Goal: Information Seeking & Learning: Learn about a topic

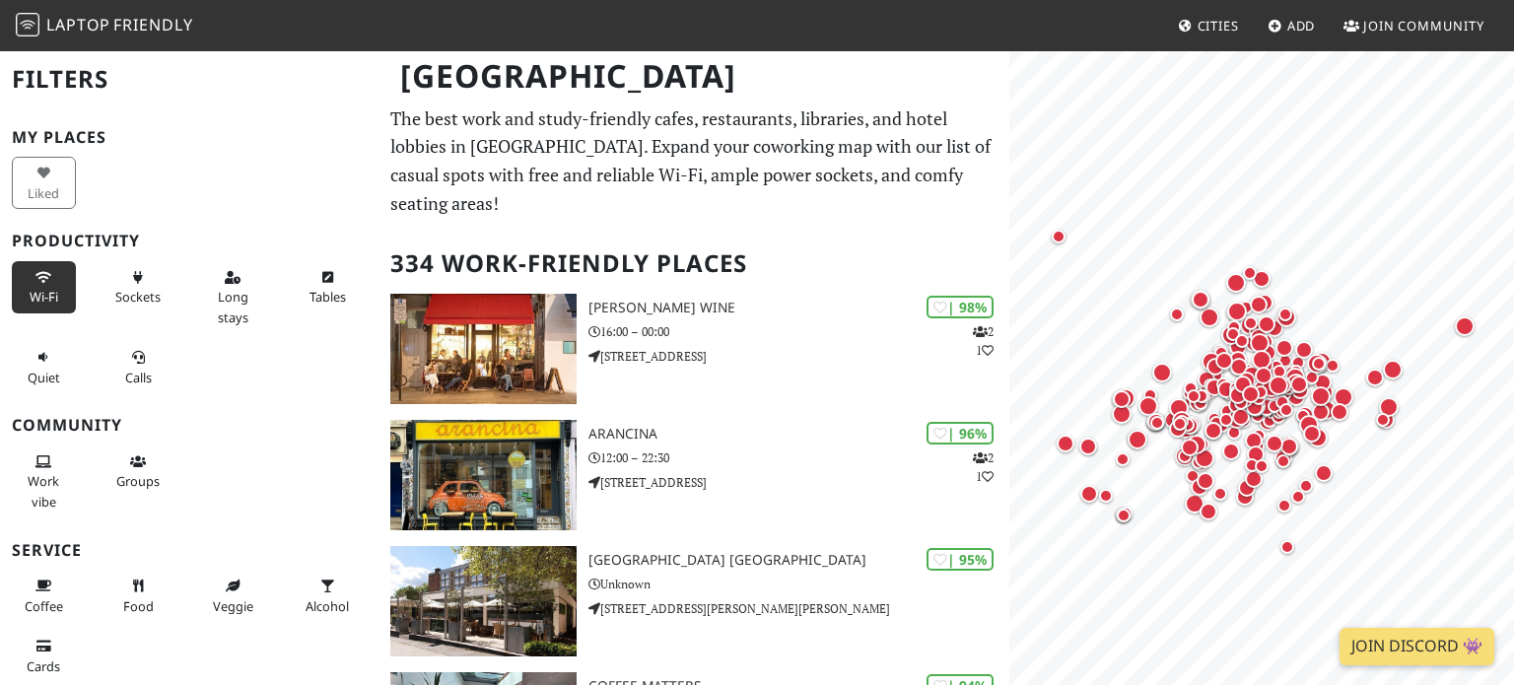
click at [34, 288] on span "Wi-Fi" at bounding box center [44, 297] width 29 height 18
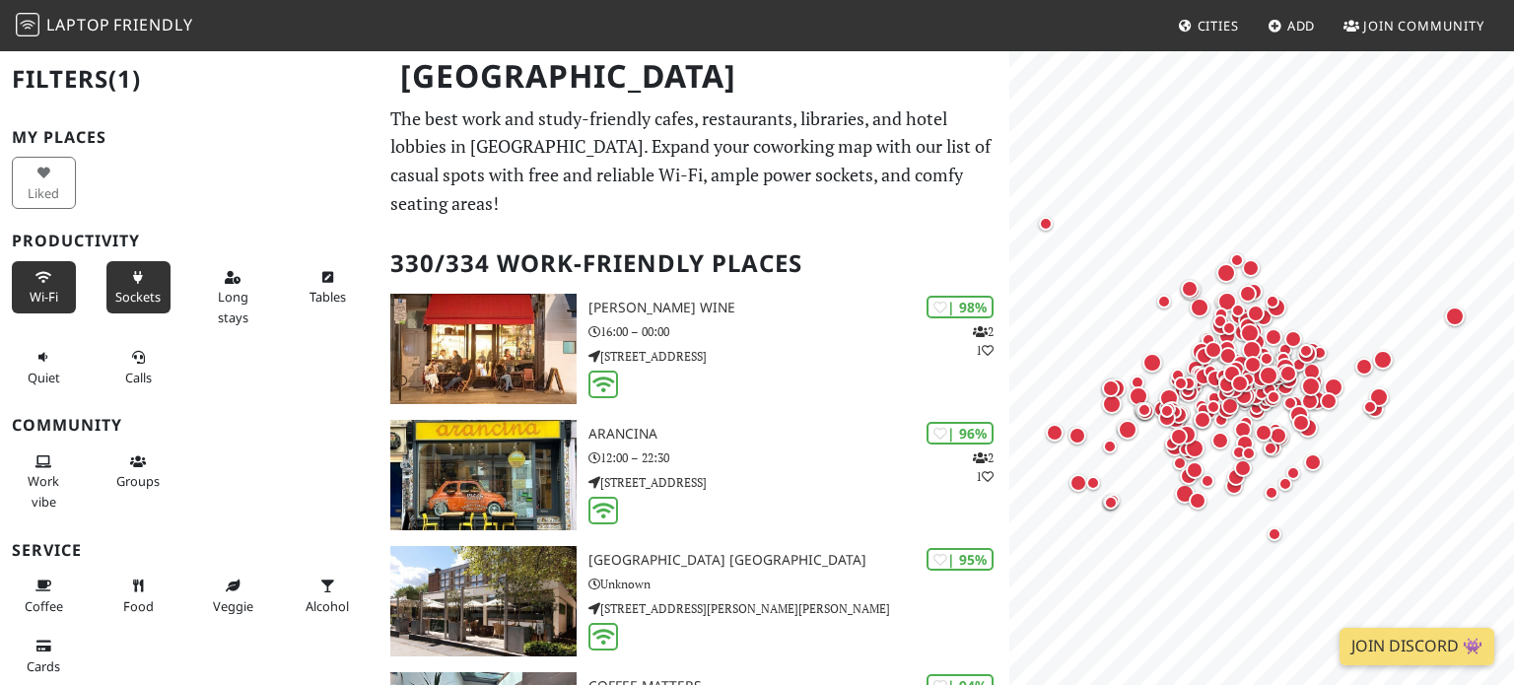
click at [114, 288] on button "Sockets" at bounding box center [138, 287] width 64 height 52
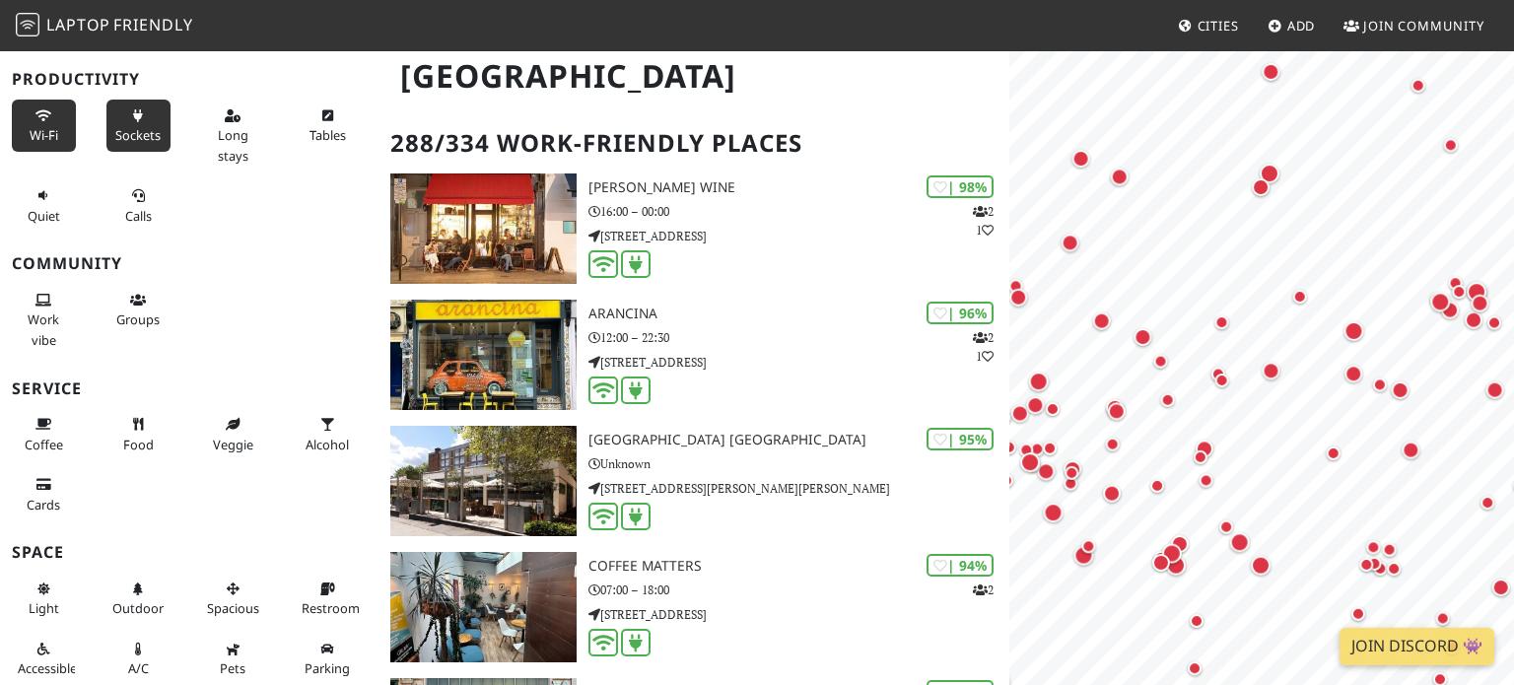
scroll to position [120, 0]
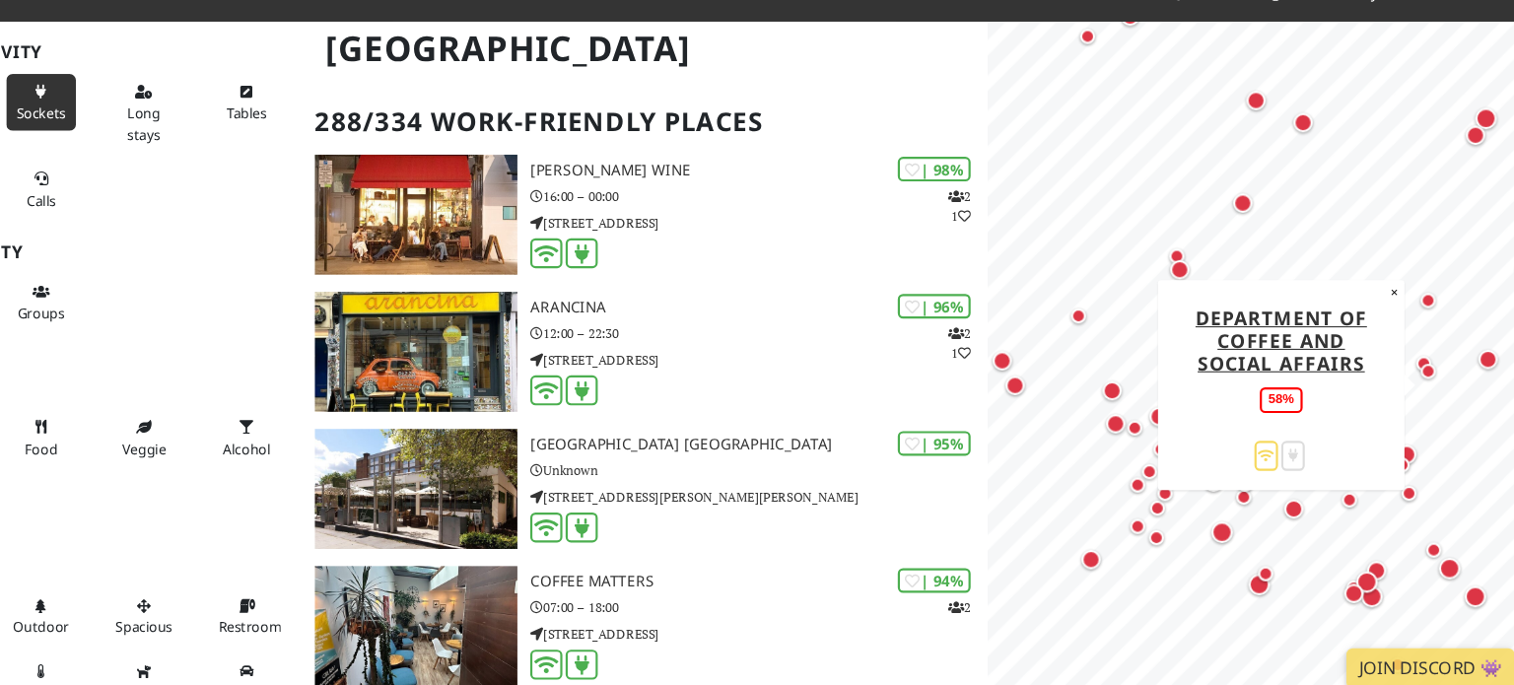
drag, startPoint x: 1222, startPoint y: 410, endPoint x: 1421, endPoint y: 402, distance: 199.3
click at [1421, 402] on div "Map marker" at bounding box center [1427, 385] width 39 height 39
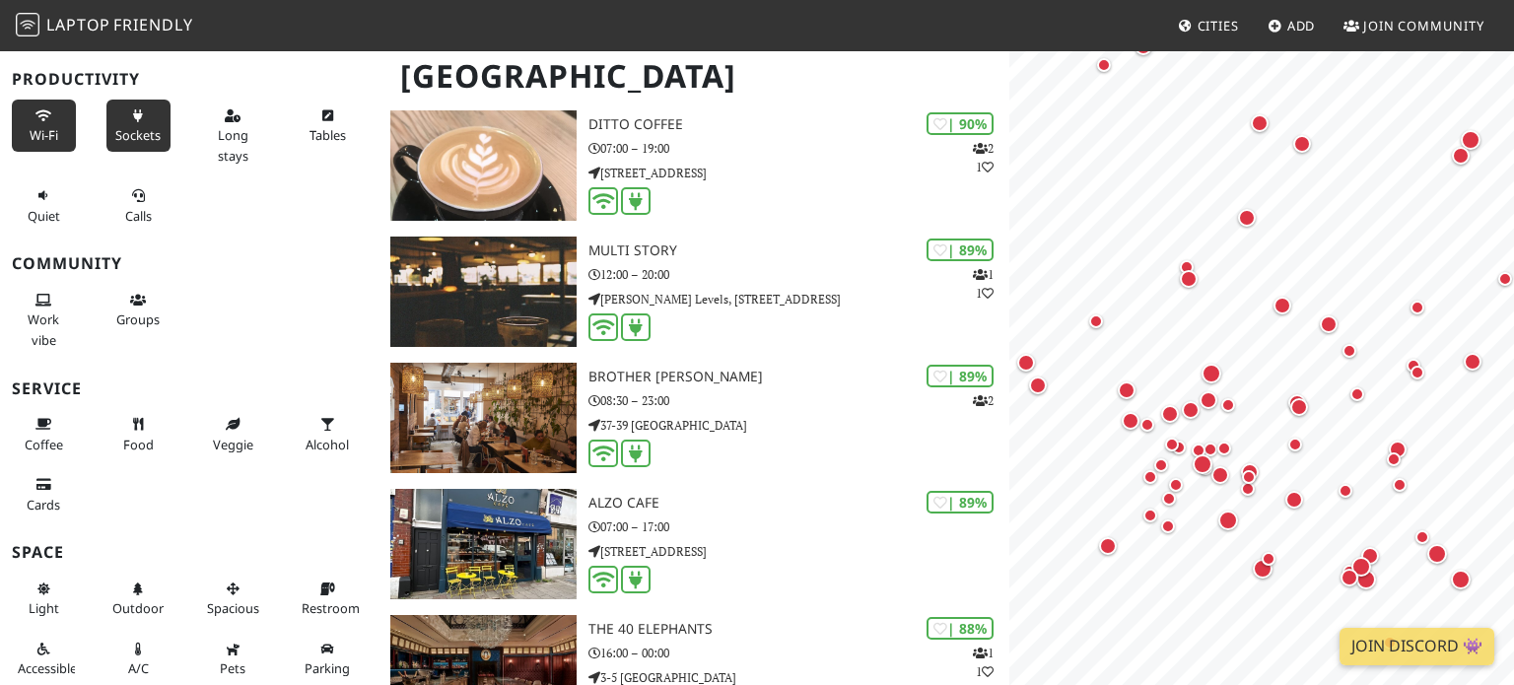
scroll to position [0, 0]
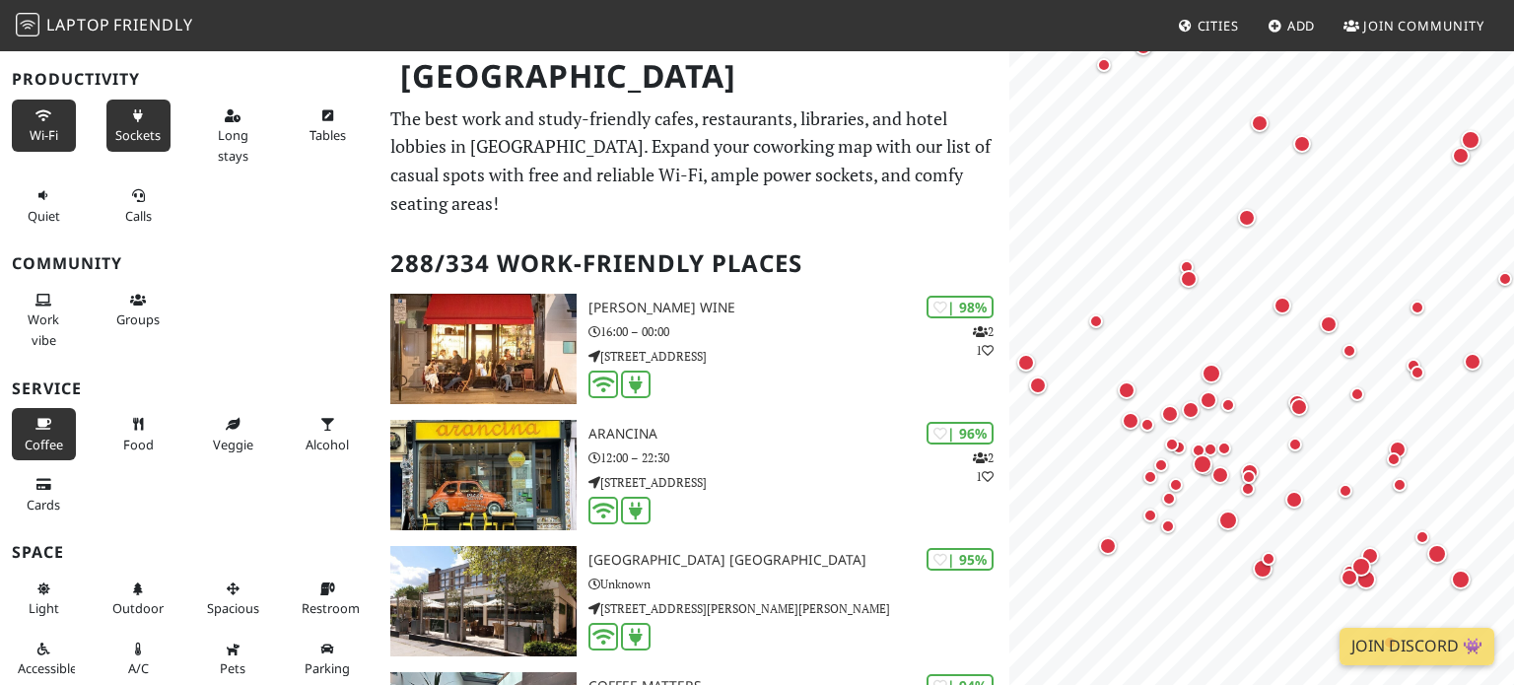
click at [52, 446] on span "Coffee" at bounding box center [44, 445] width 38 height 18
click at [50, 479] on icon at bounding box center [43, 485] width 16 height 13
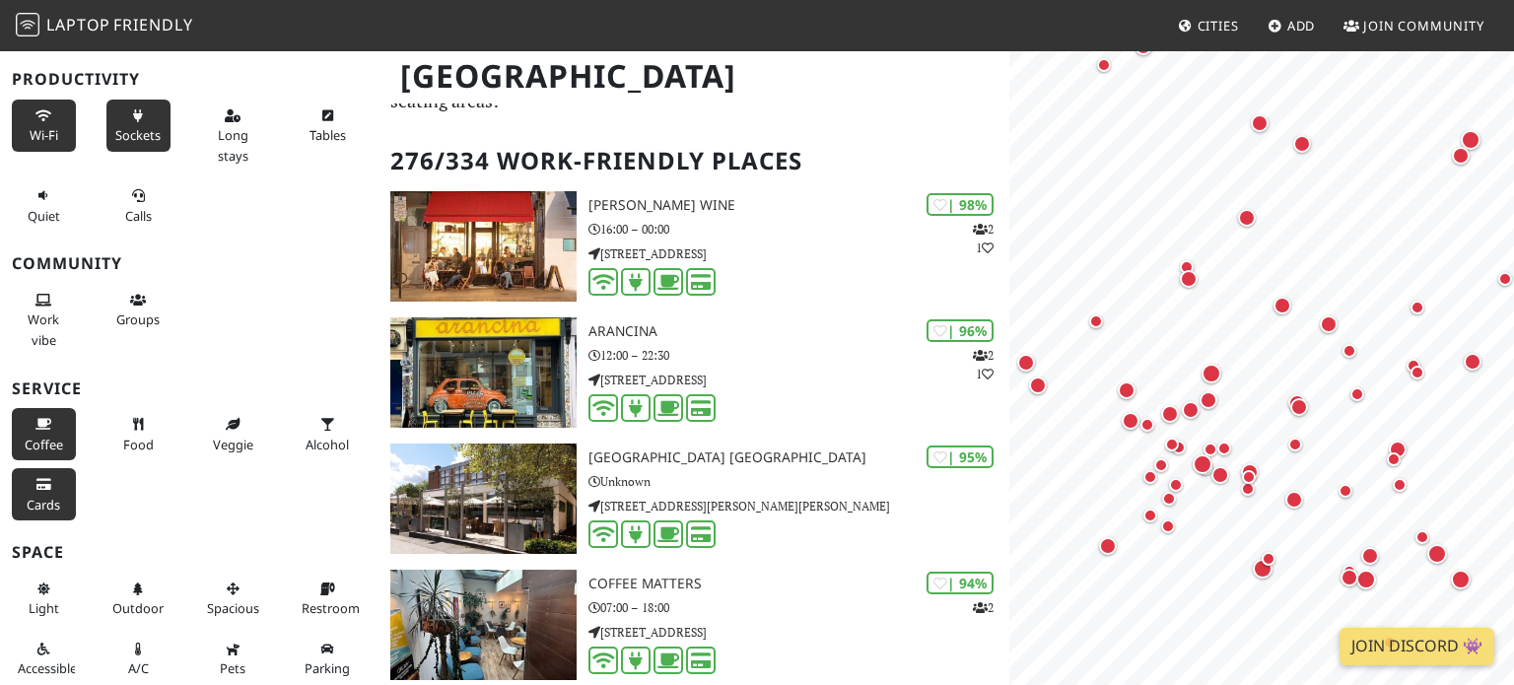
scroll to position [106, 0]
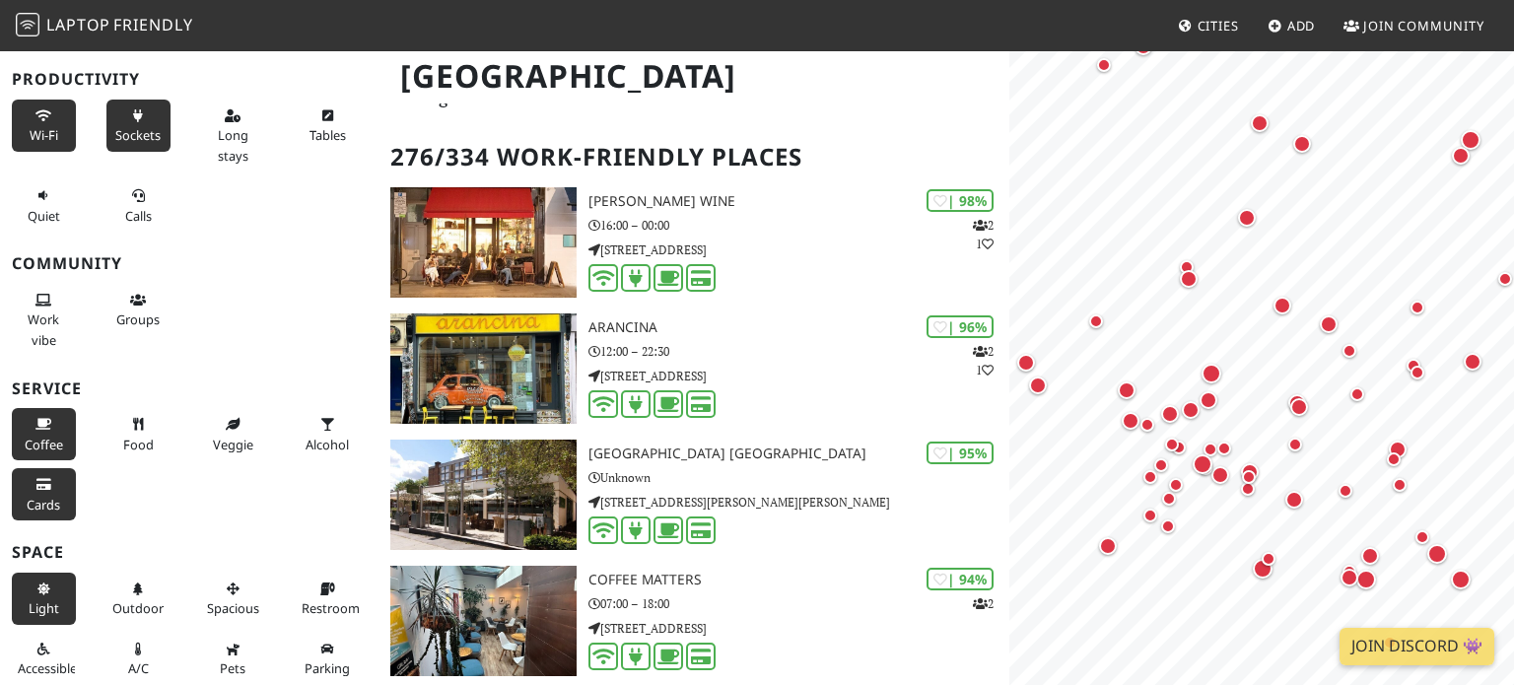
click at [42, 608] on span "Light" at bounding box center [44, 608] width 31 height 18
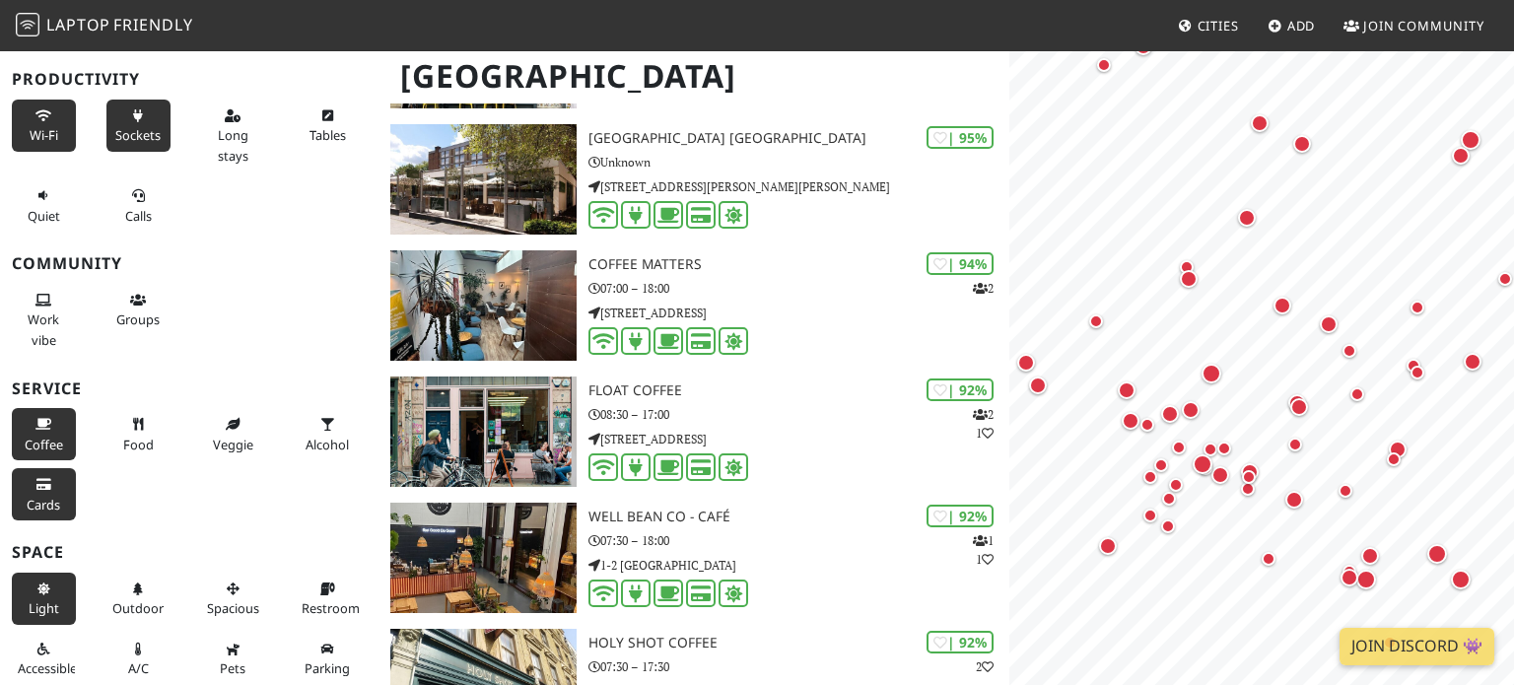
scroll to position [431, 0]
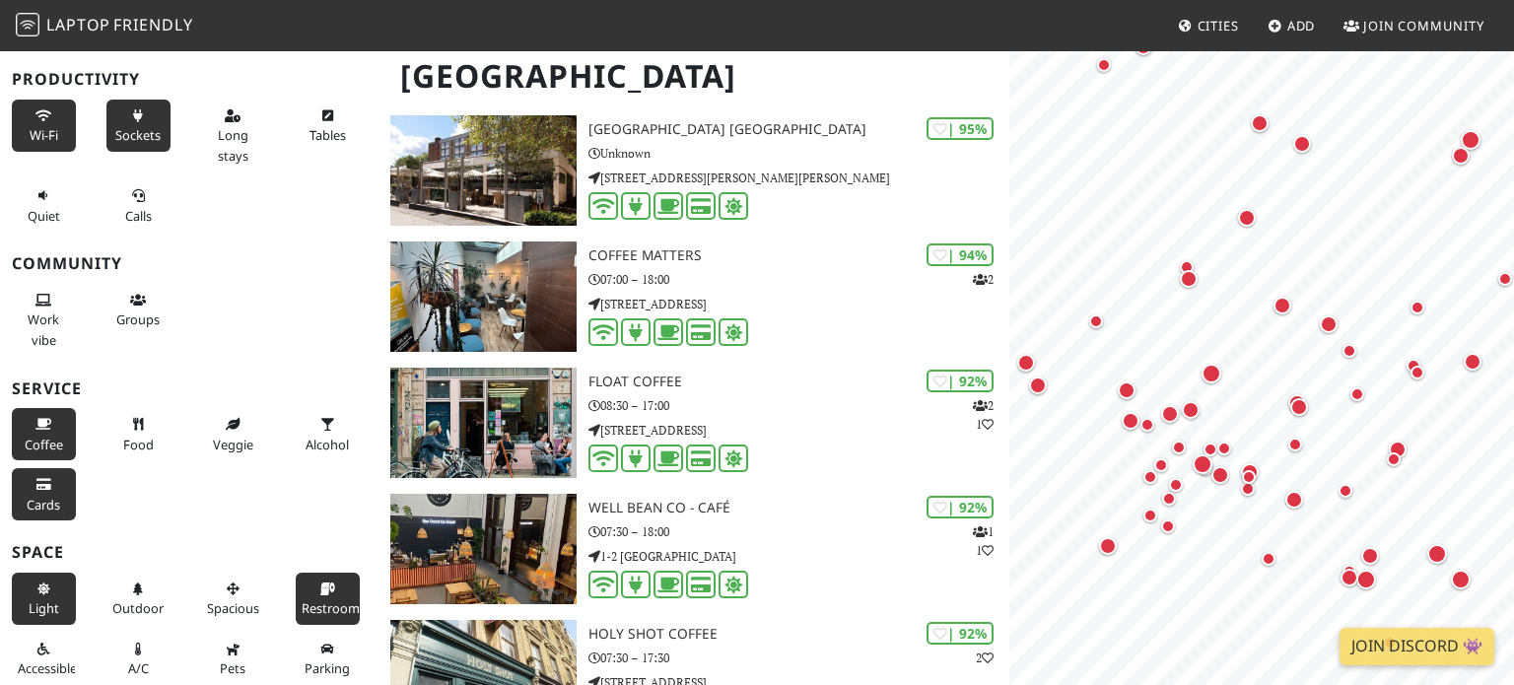
click at [324, 592] on button "Restroom" at bounding box center [328, 599] width 64 height 52
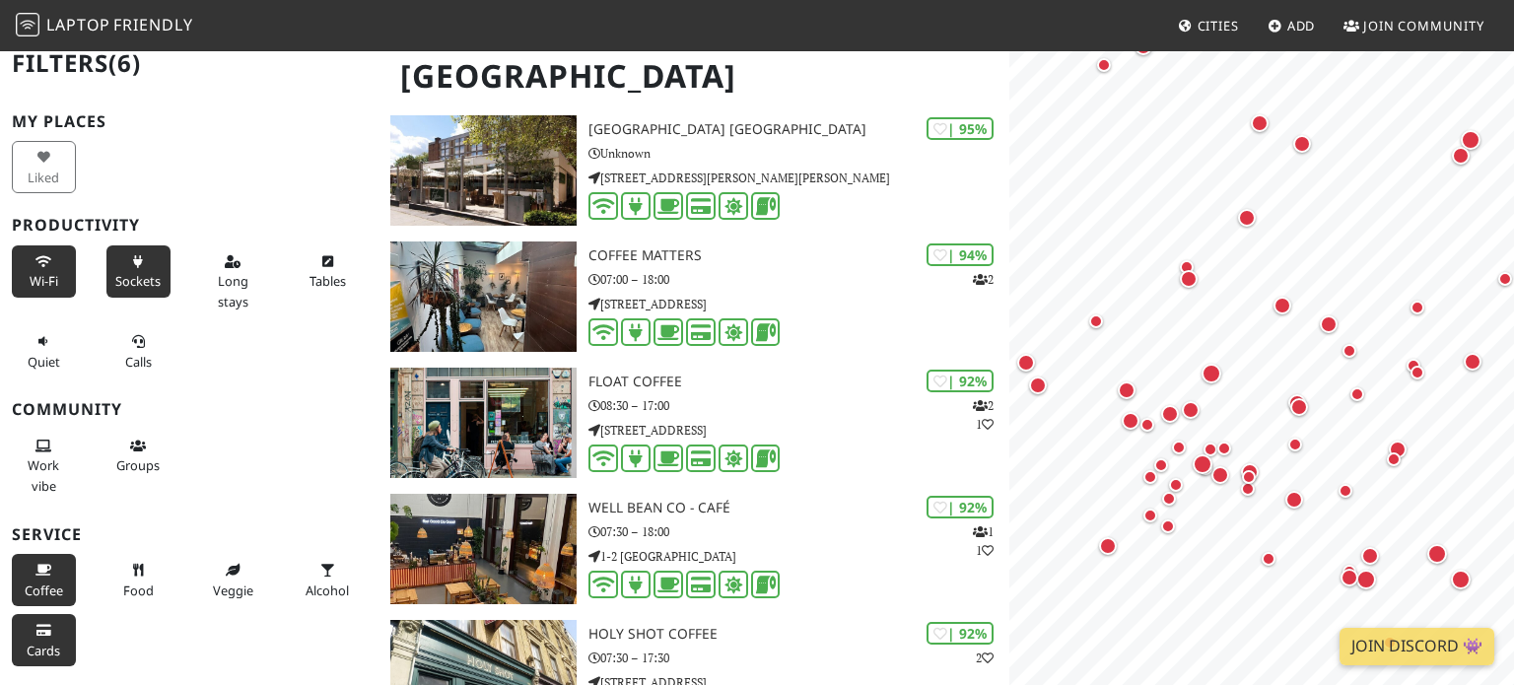
scroll to position [15, 0]
click at [307, 286] on button "Tables" at bounding box center [328, 272] width 64 height 52
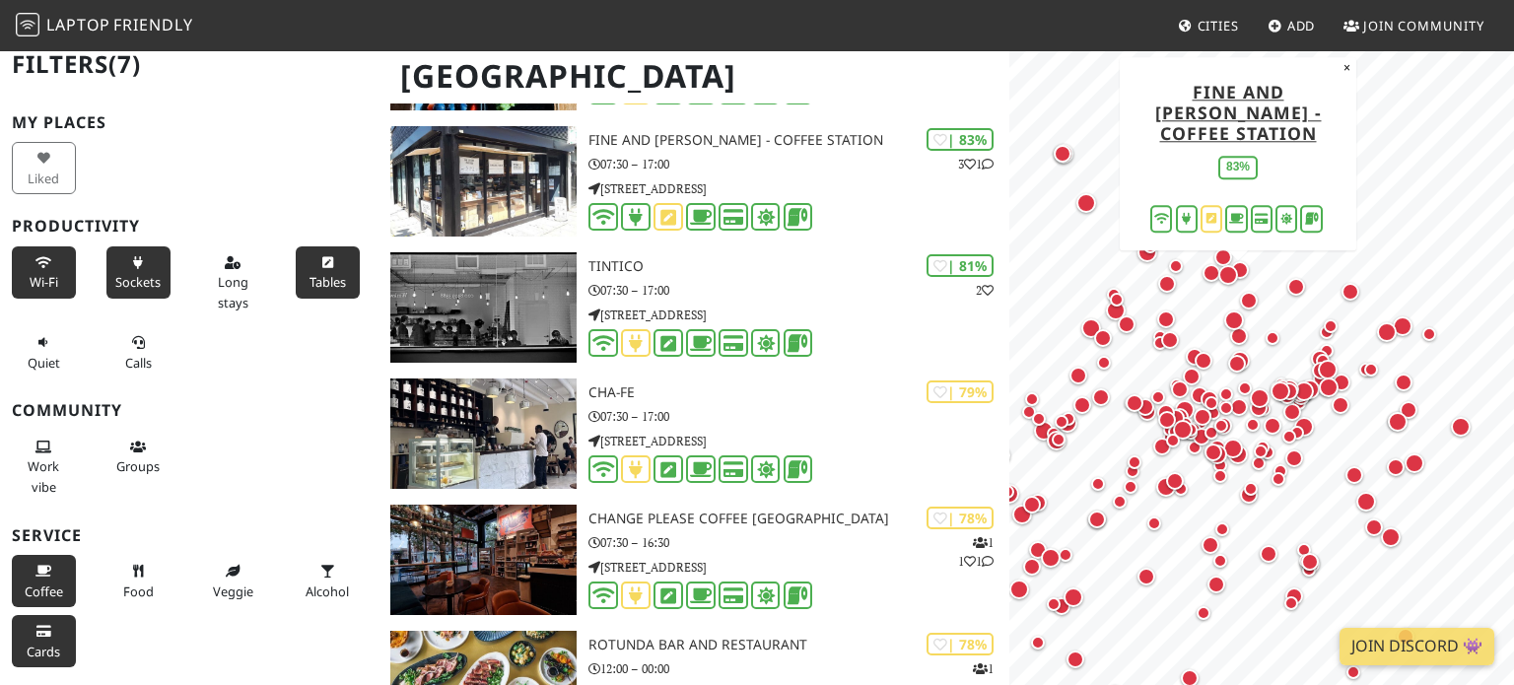
scroll to position [2696, 0]
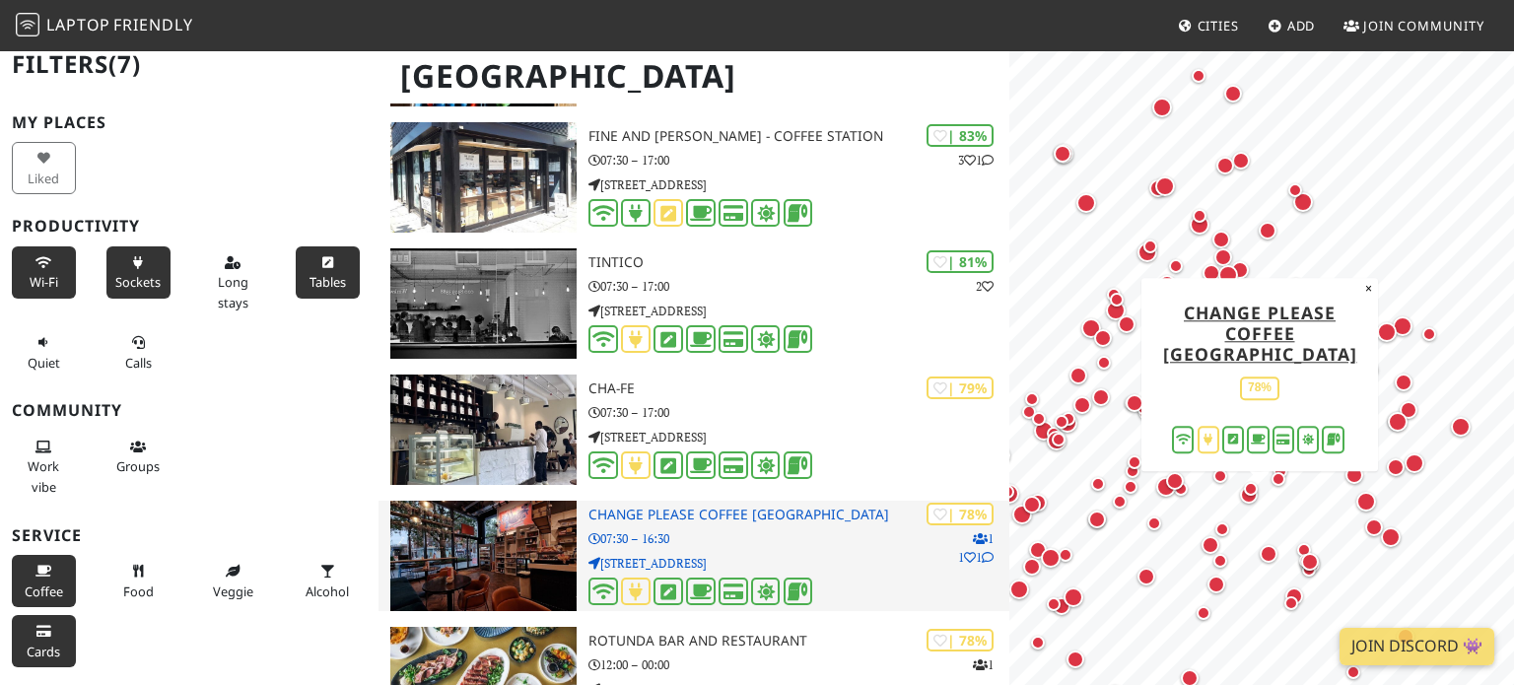
click at [629, 583] on icon at bounding box center [636, 592] width 23 height 18
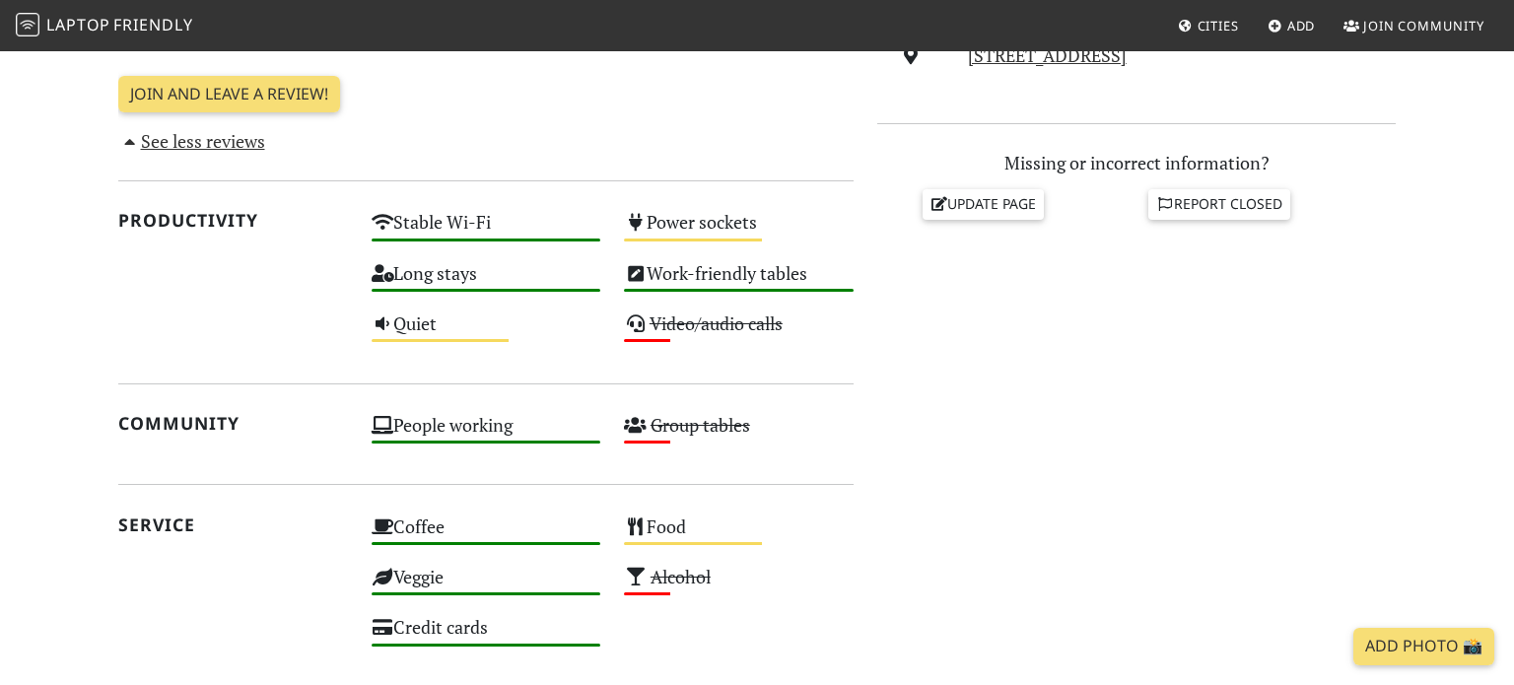
scroll to position [821, 0]
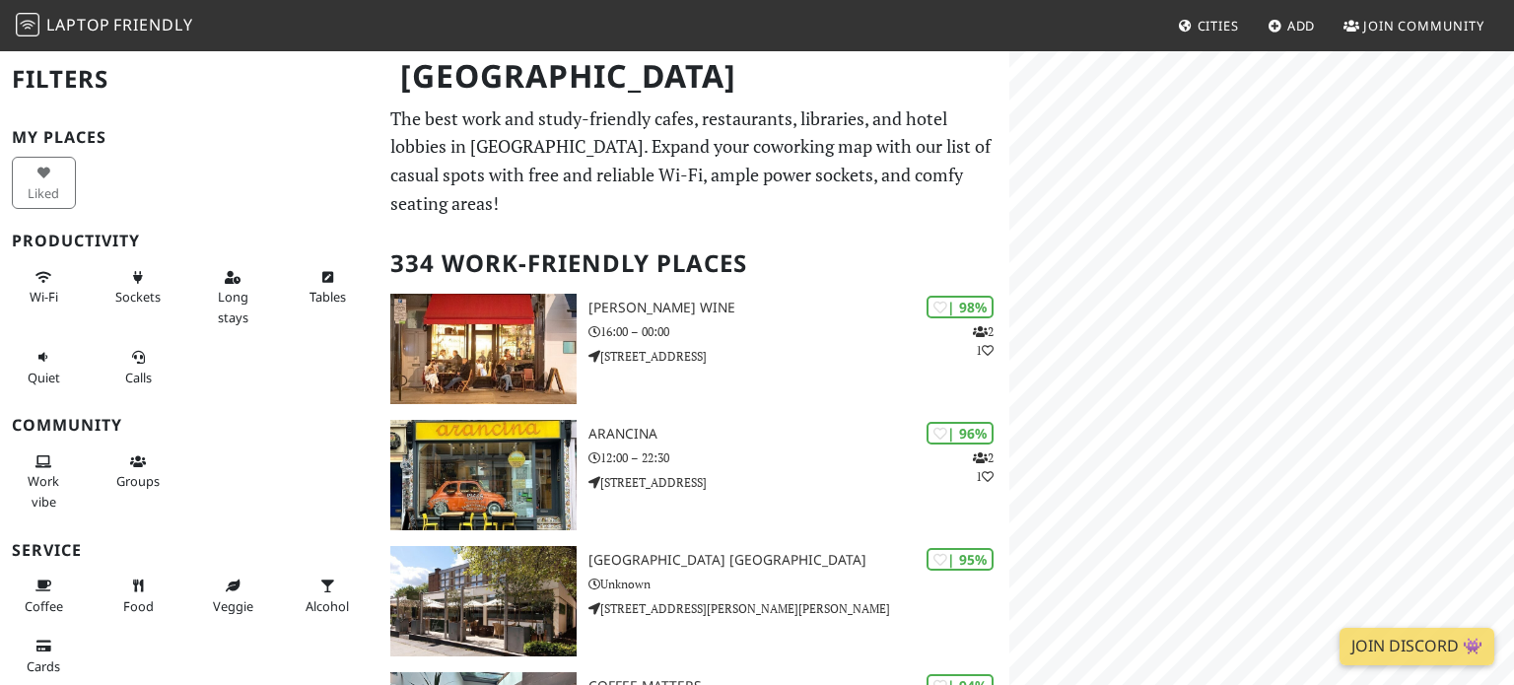
scroll to position [2696, 0]
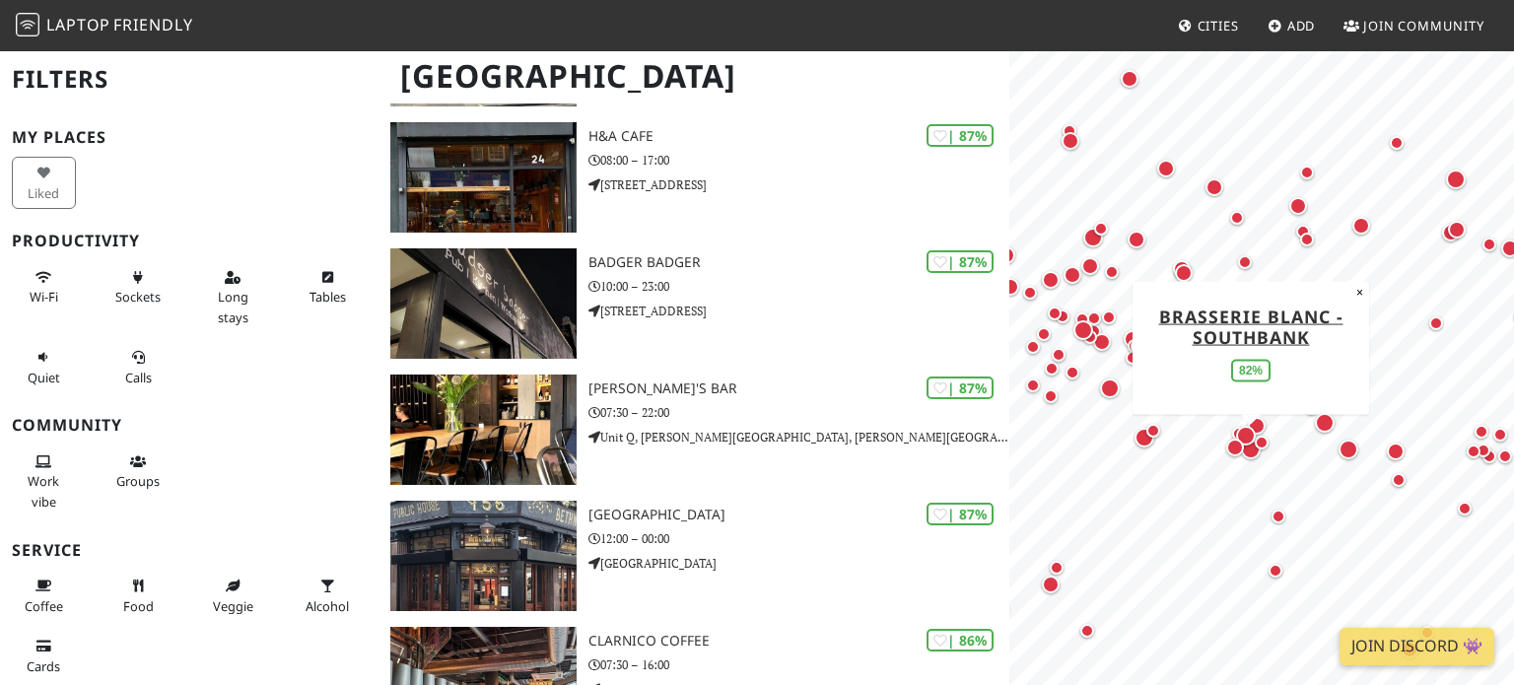
click at [1260, 465] on div "Map marker" at bounding box center [1251, 449] width 39 height 39
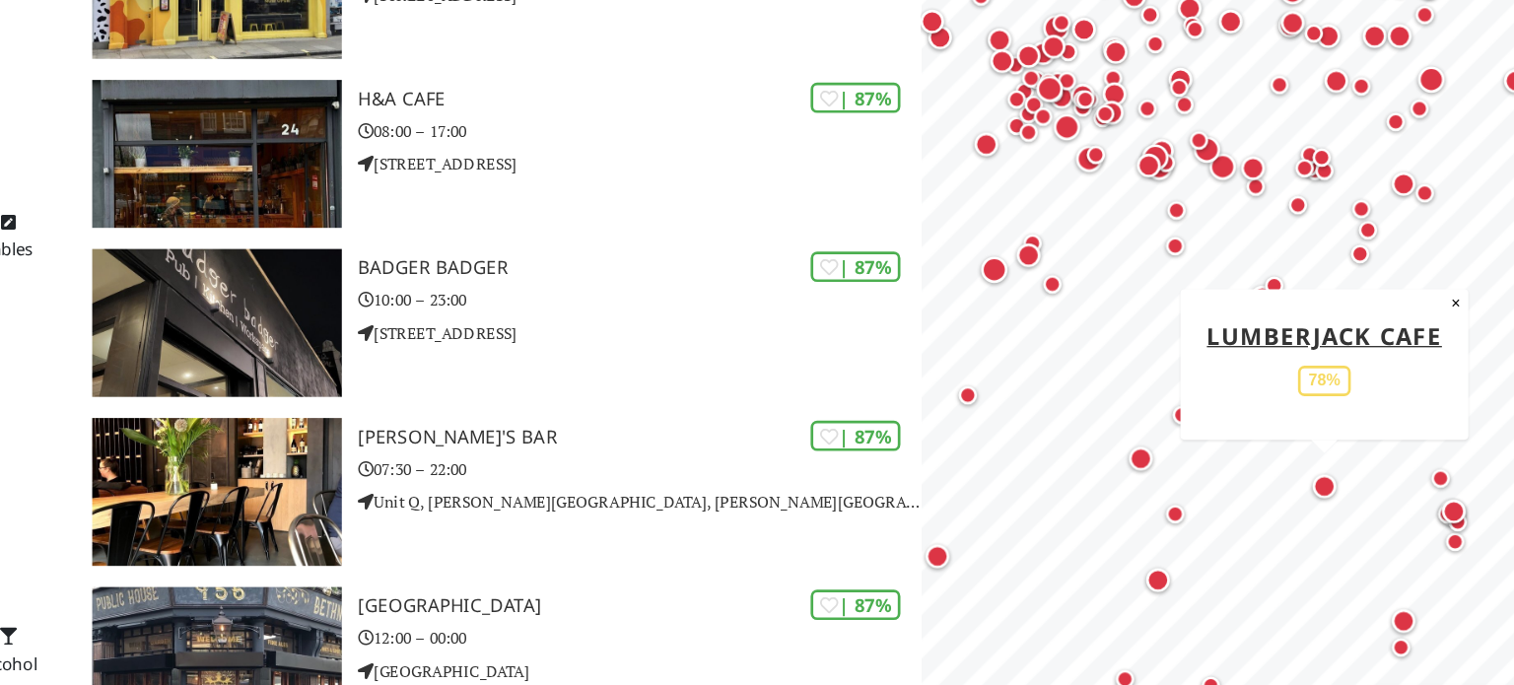
scroll to position [2647, 0]
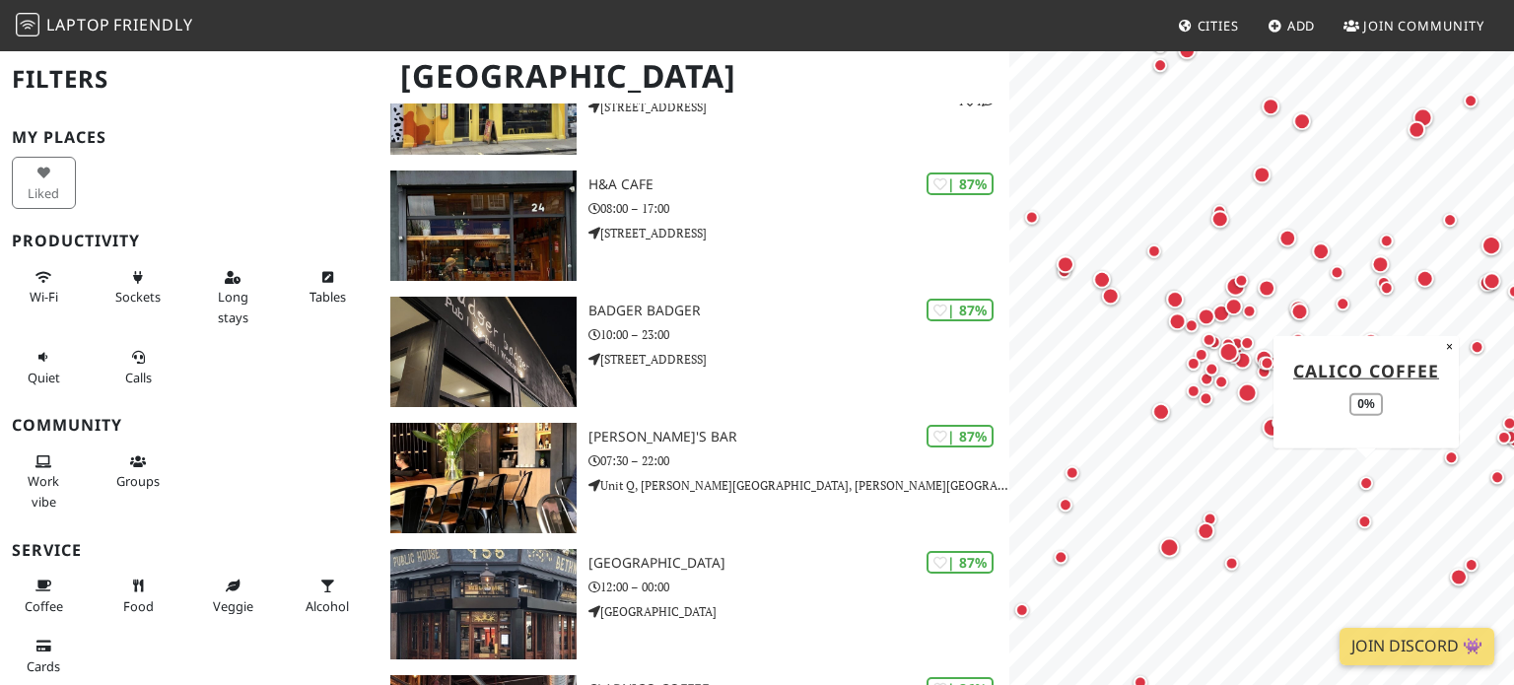
drag, startPoint x: 1169, startPoint y: 258, endPoint x: 1362, endPoint y: 467, distance: 284.0
click at [1362, 467] on div "Map marker" at bounding box center [1366, 482] width 39 height 39
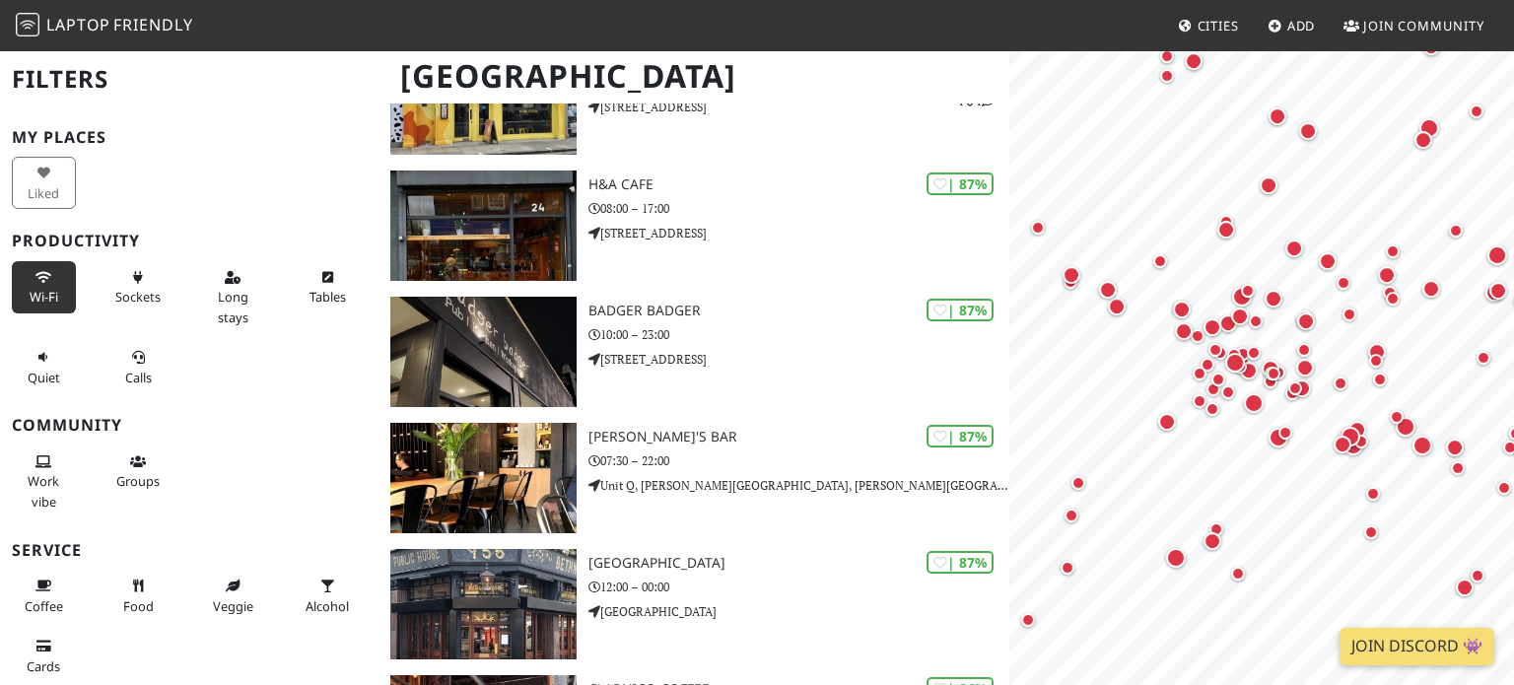
click at [35, 294] on span "Wi-Fi" at bounding box center [44, 297] width 29 height 18
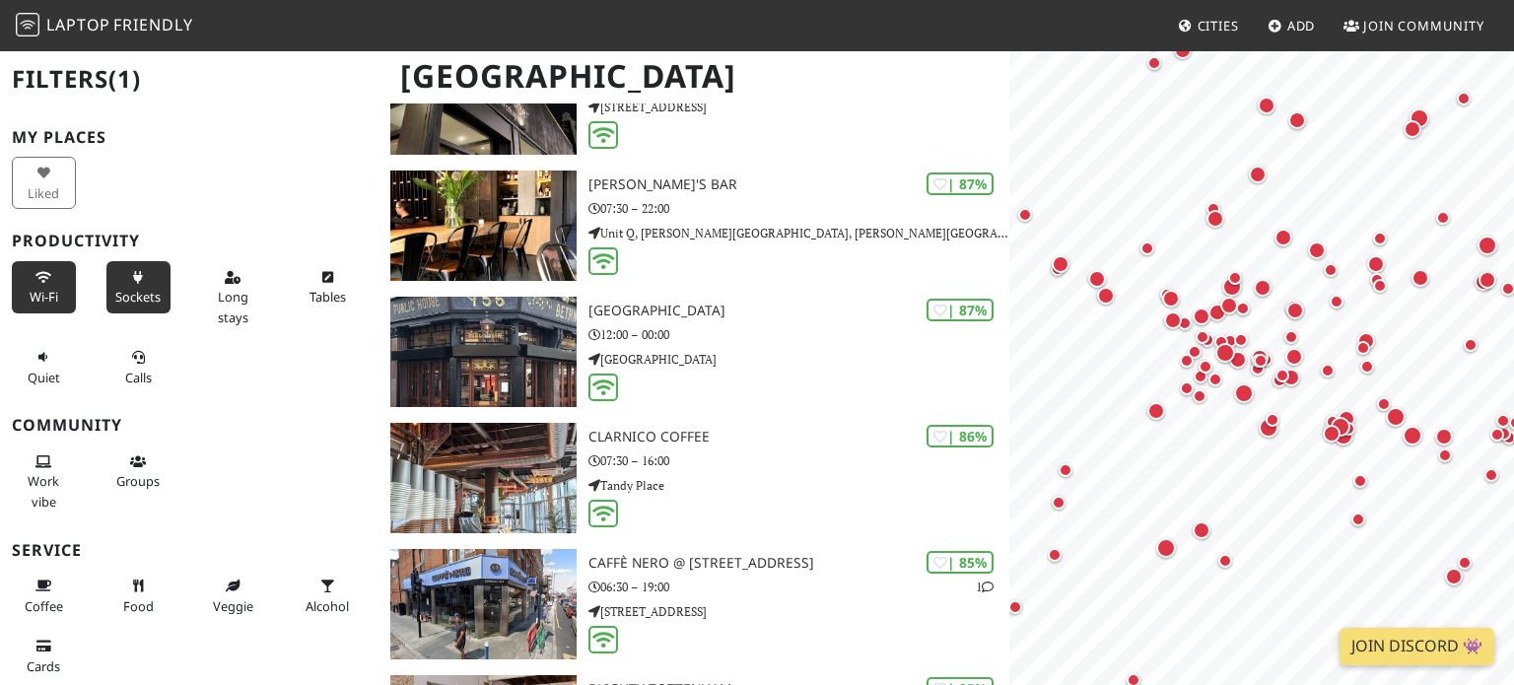
click at [144, 296] on span "Sockets" at bounding box center [137, 297] width 45 height 18
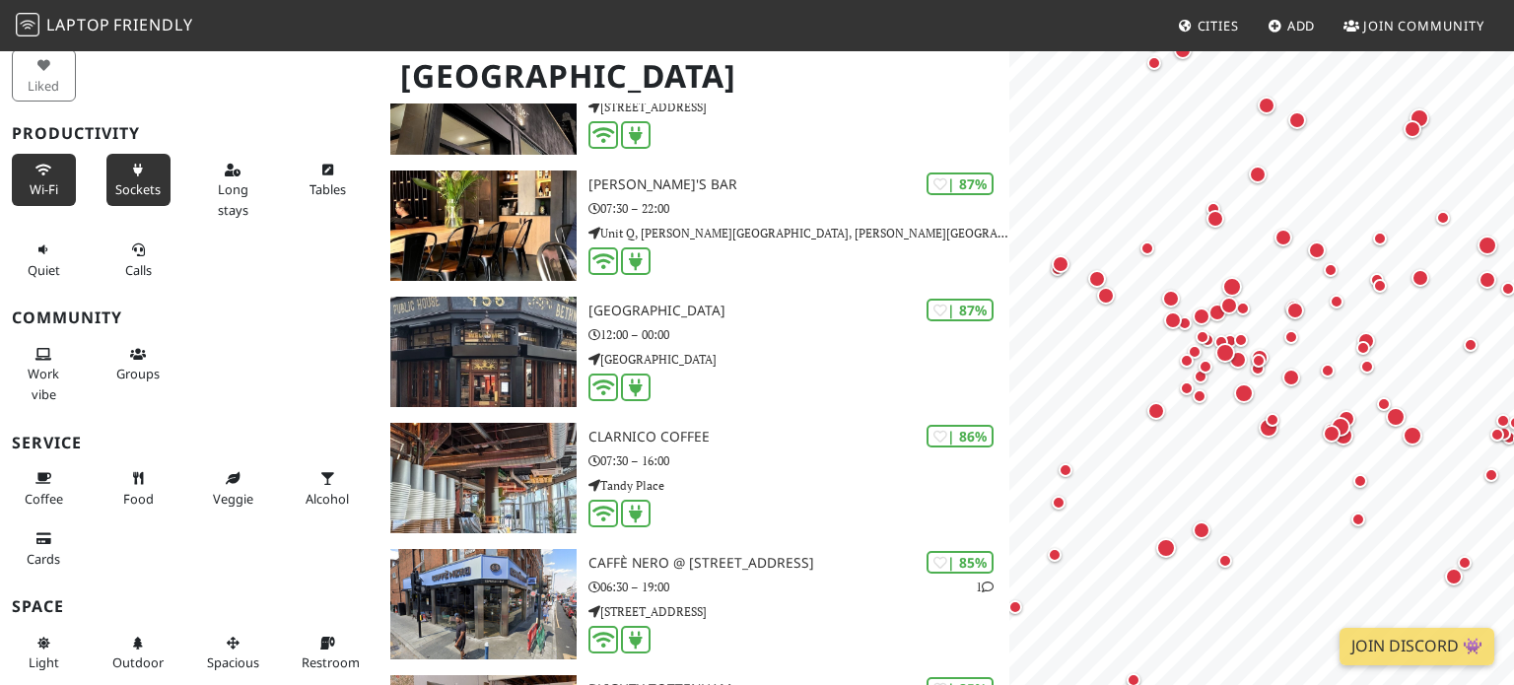
scroll to position [162, 0]
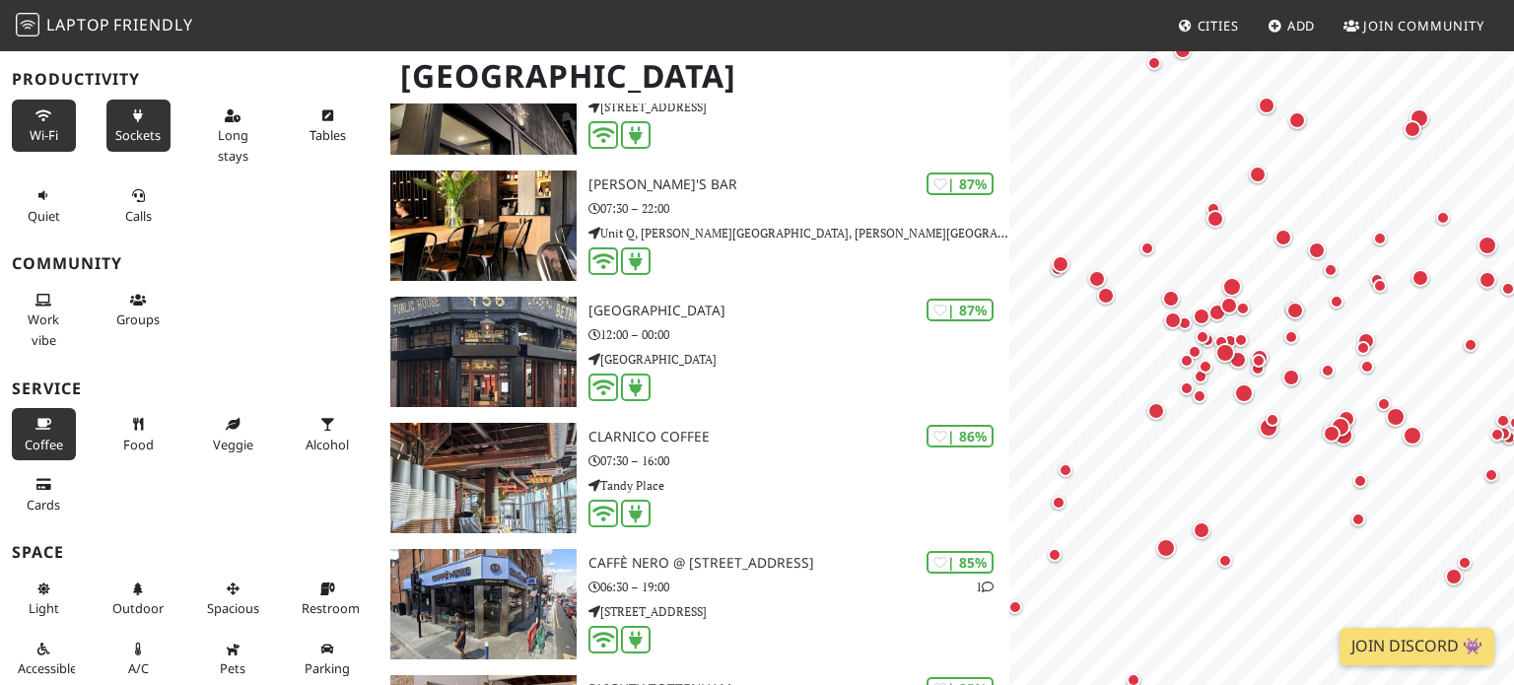
click at [63, 448] on button "Coffee" at bounding box center [44, 434] width 64 height 52
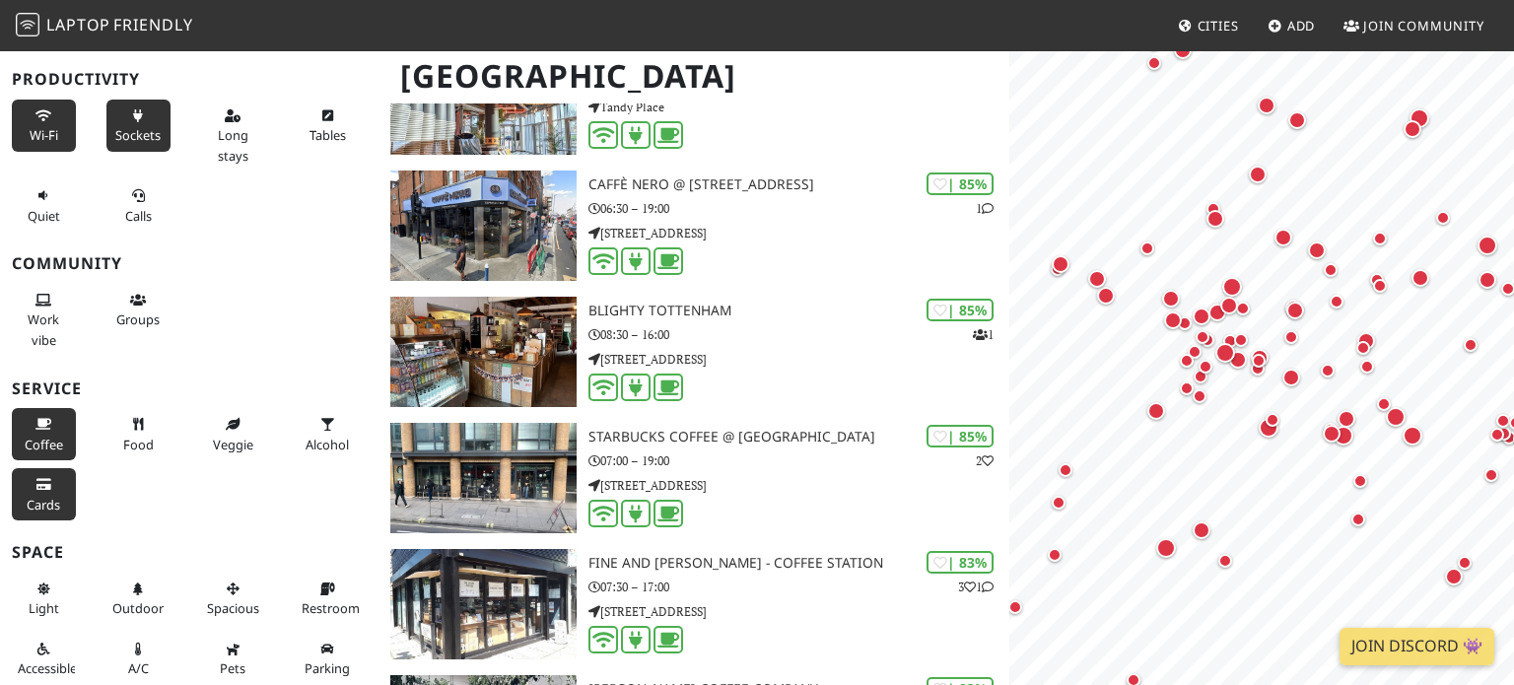
click at [48, 496] on span "Cards" at bounding box center [44, 505] width 34 height 18
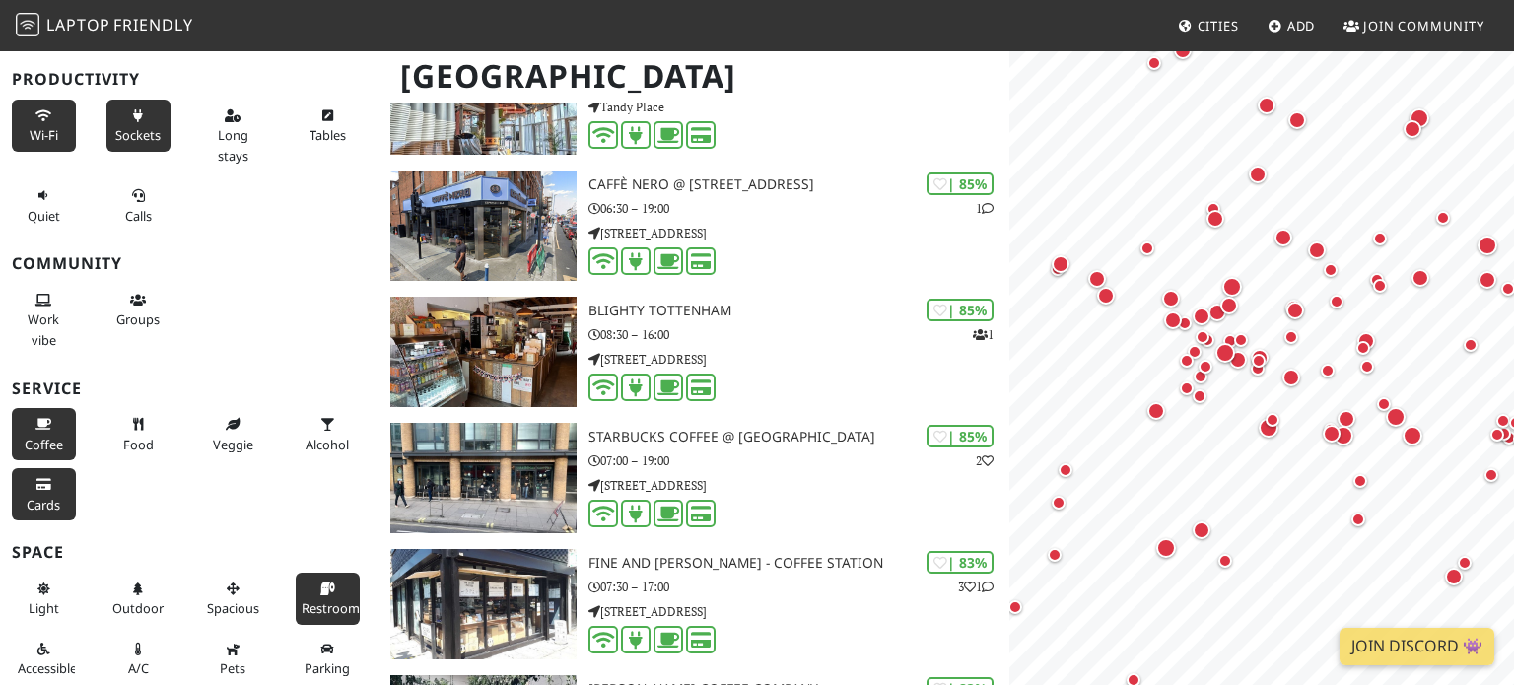
click at [306, 613] on span "Restroom" at bounding box center [331, 608] width 58 height 18
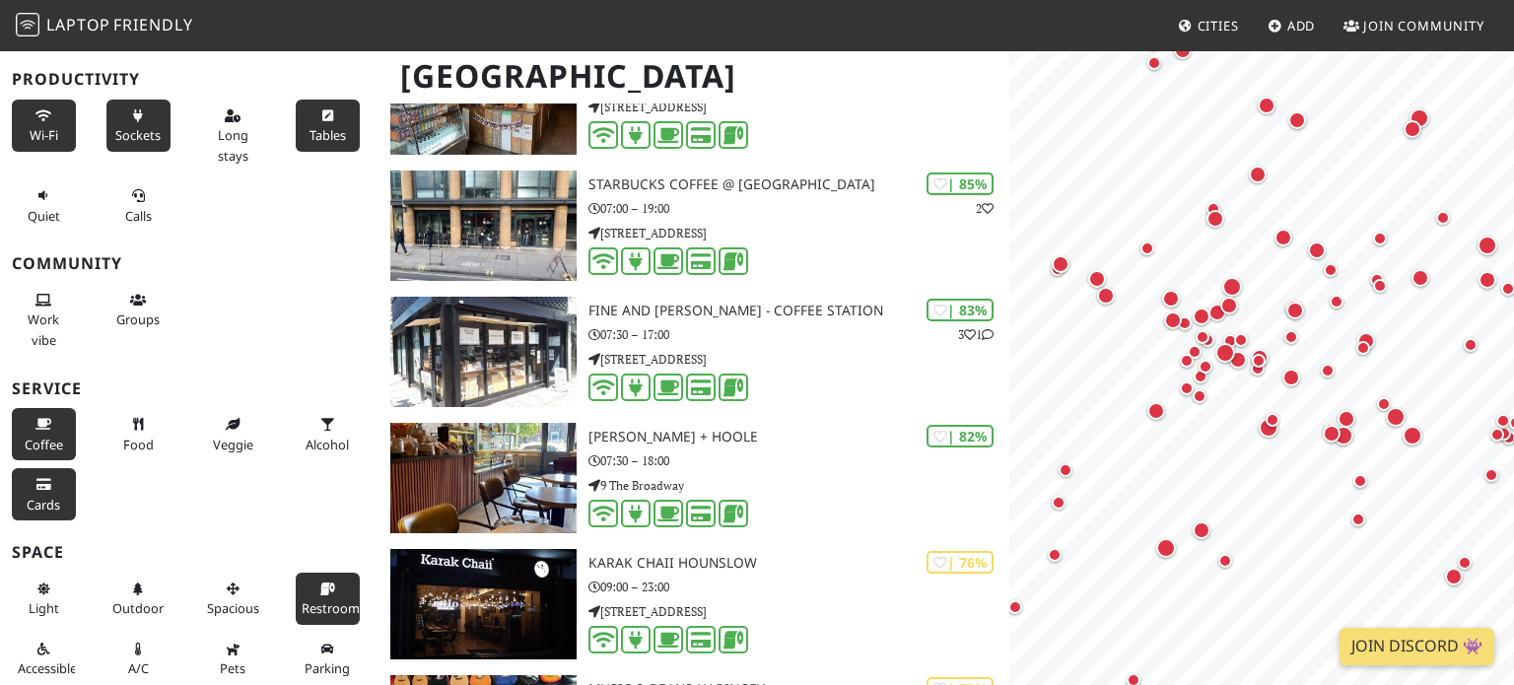
click at [308, 119] on button "Tables" at bounding box center [328, 126] width 64 height 52
